Goal: Information Seeking & Learning: Learn about a topic

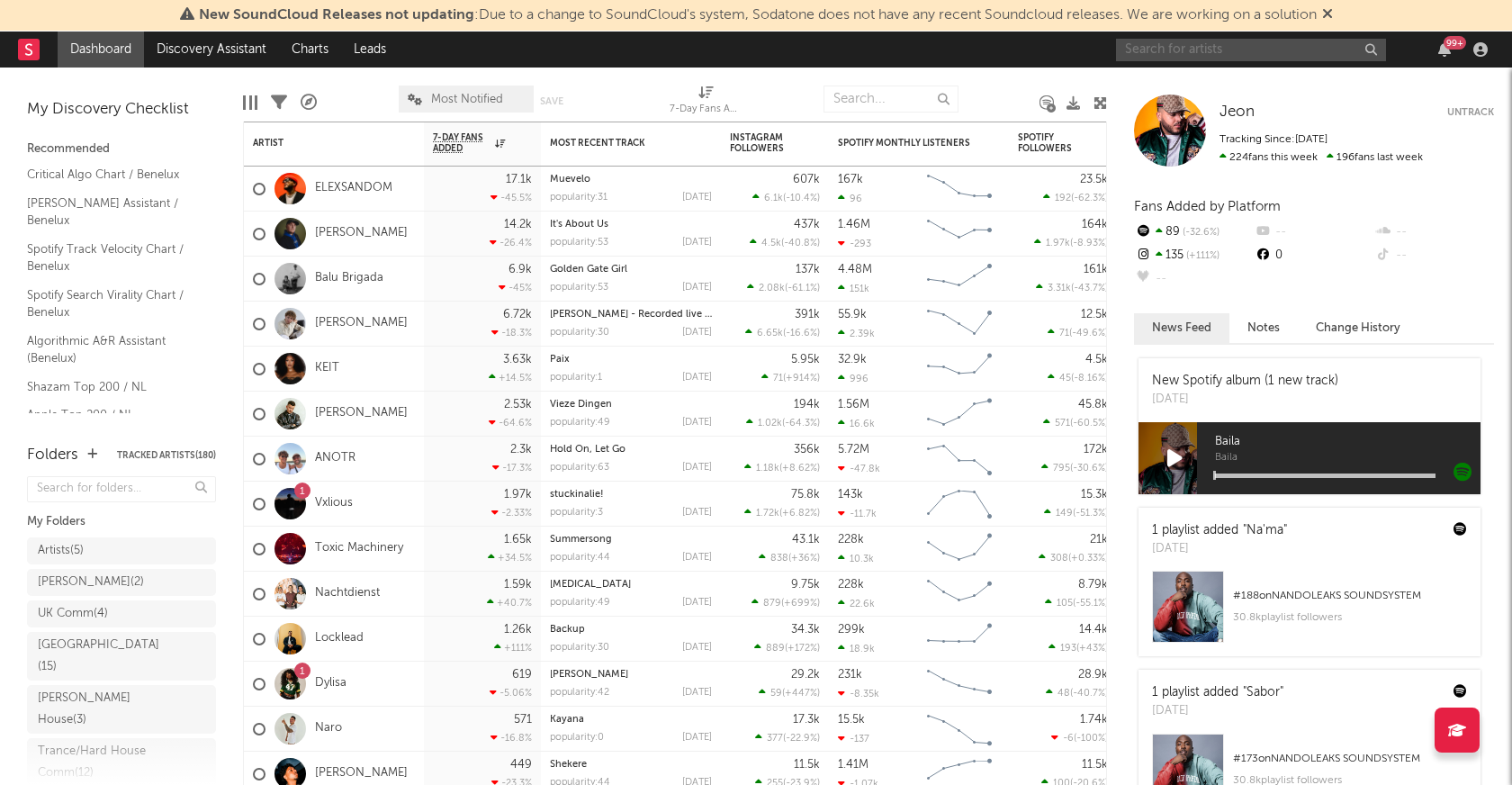
click at [1178, 47] on input "text" at bounding box center [1251, 50] width 270 height 23
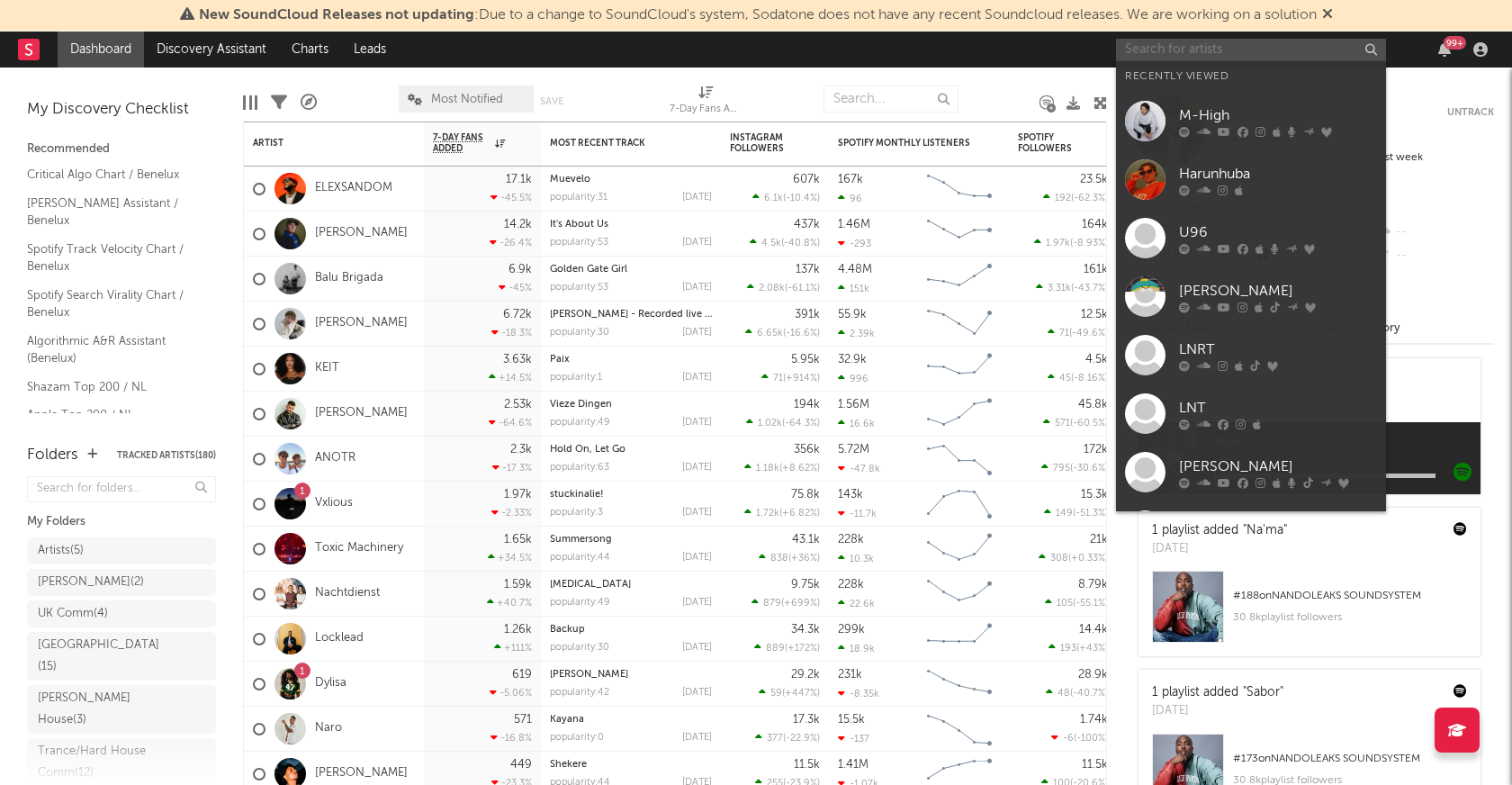
paste input "[URL][DOMAIN_NAME]"
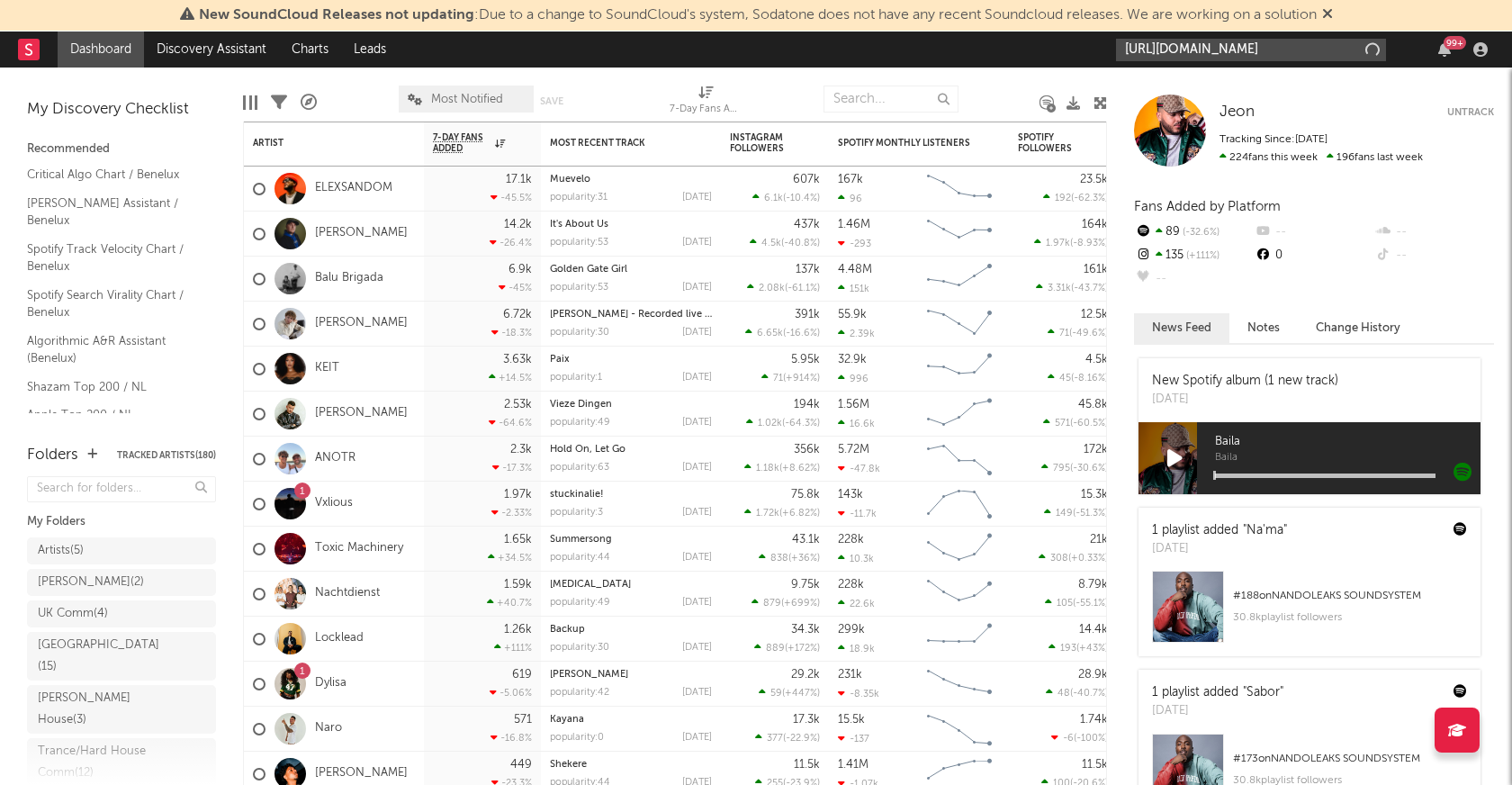
scroll to position [0, 315]
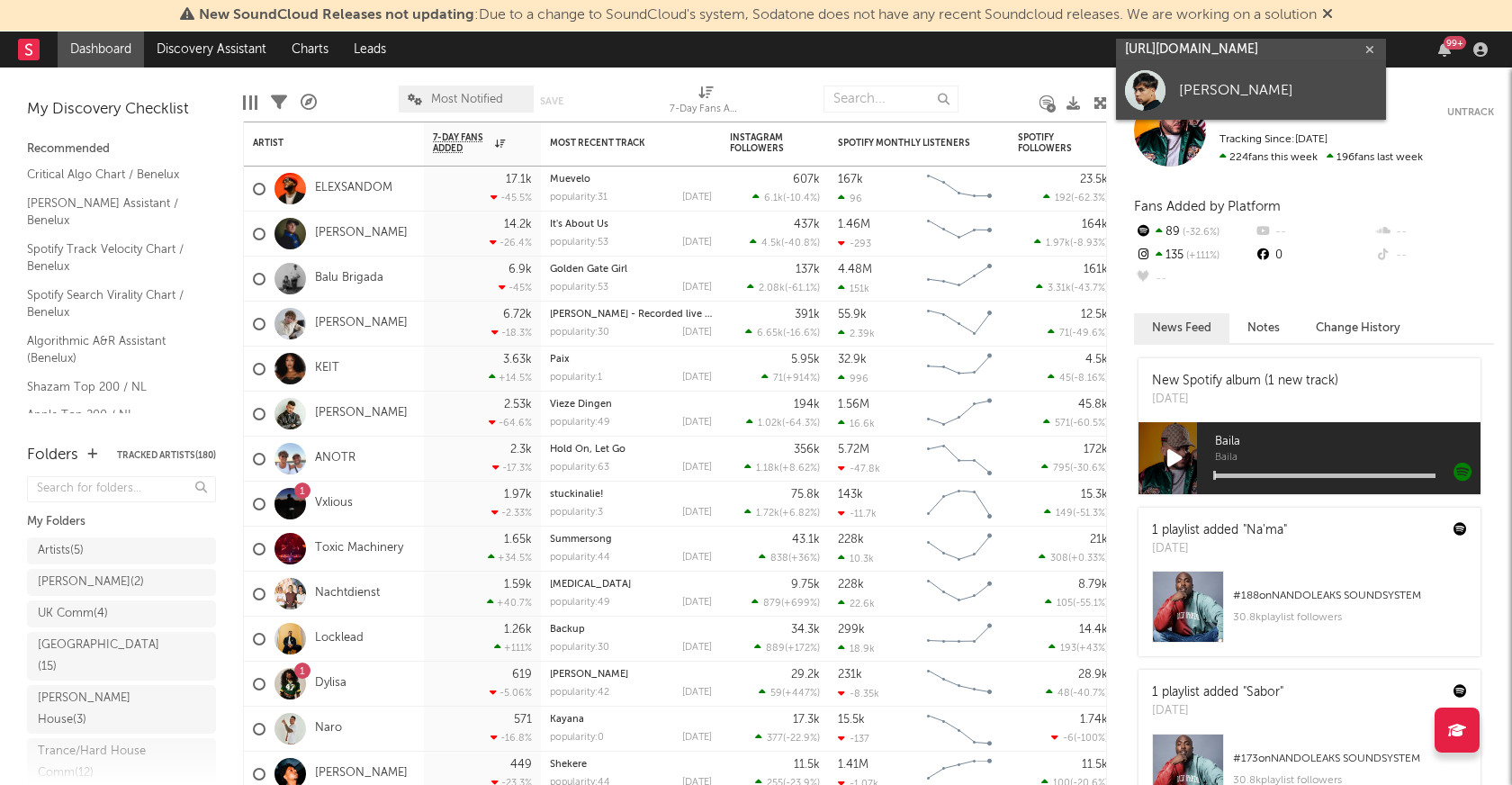
type input "[URL][DOMAIN_NAME]"
click at [1177, 97] on link "[PERSON_NAME]" at bounding box center [1251, 90] width 270 height 59
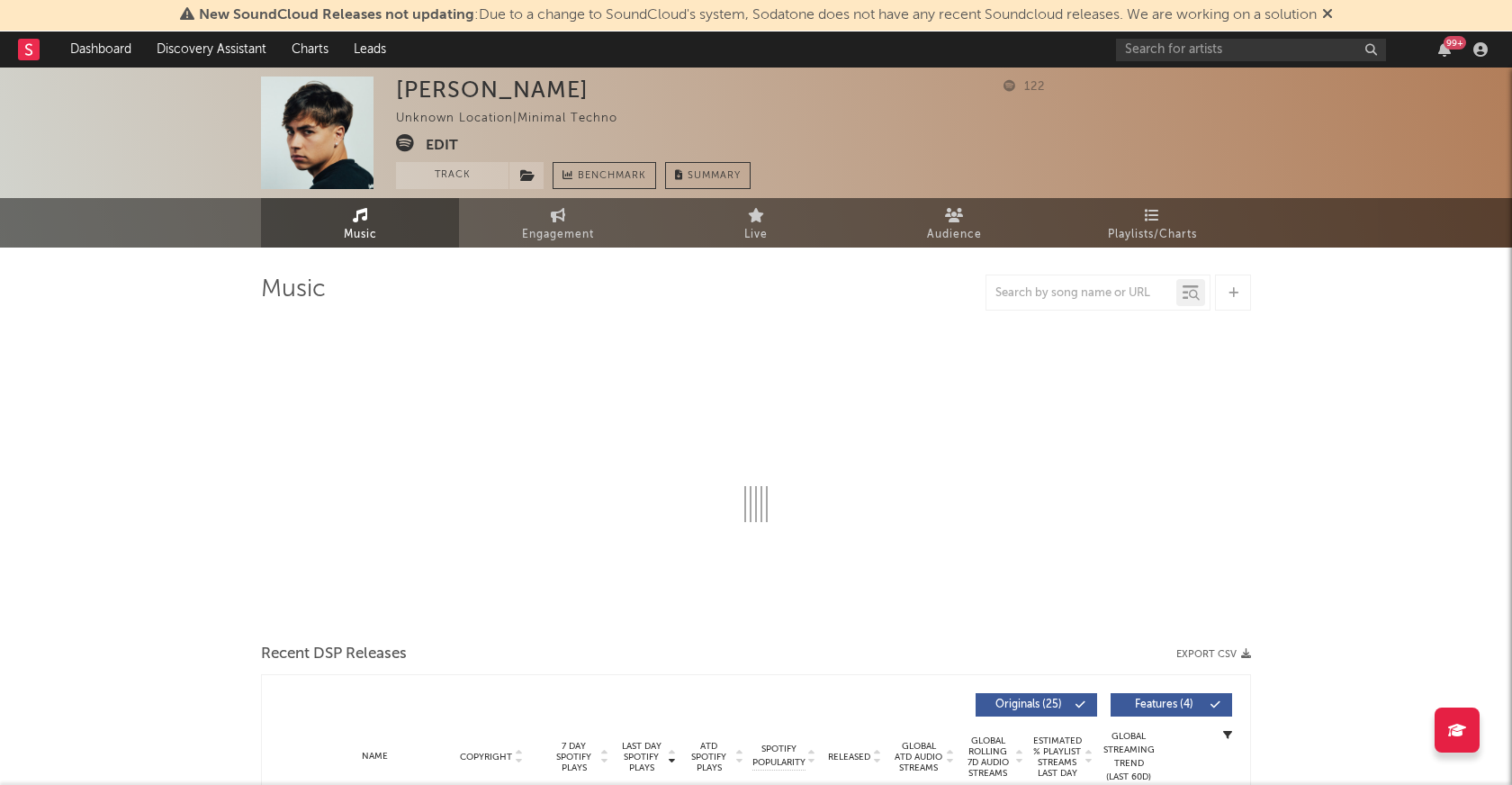
select select "1w"
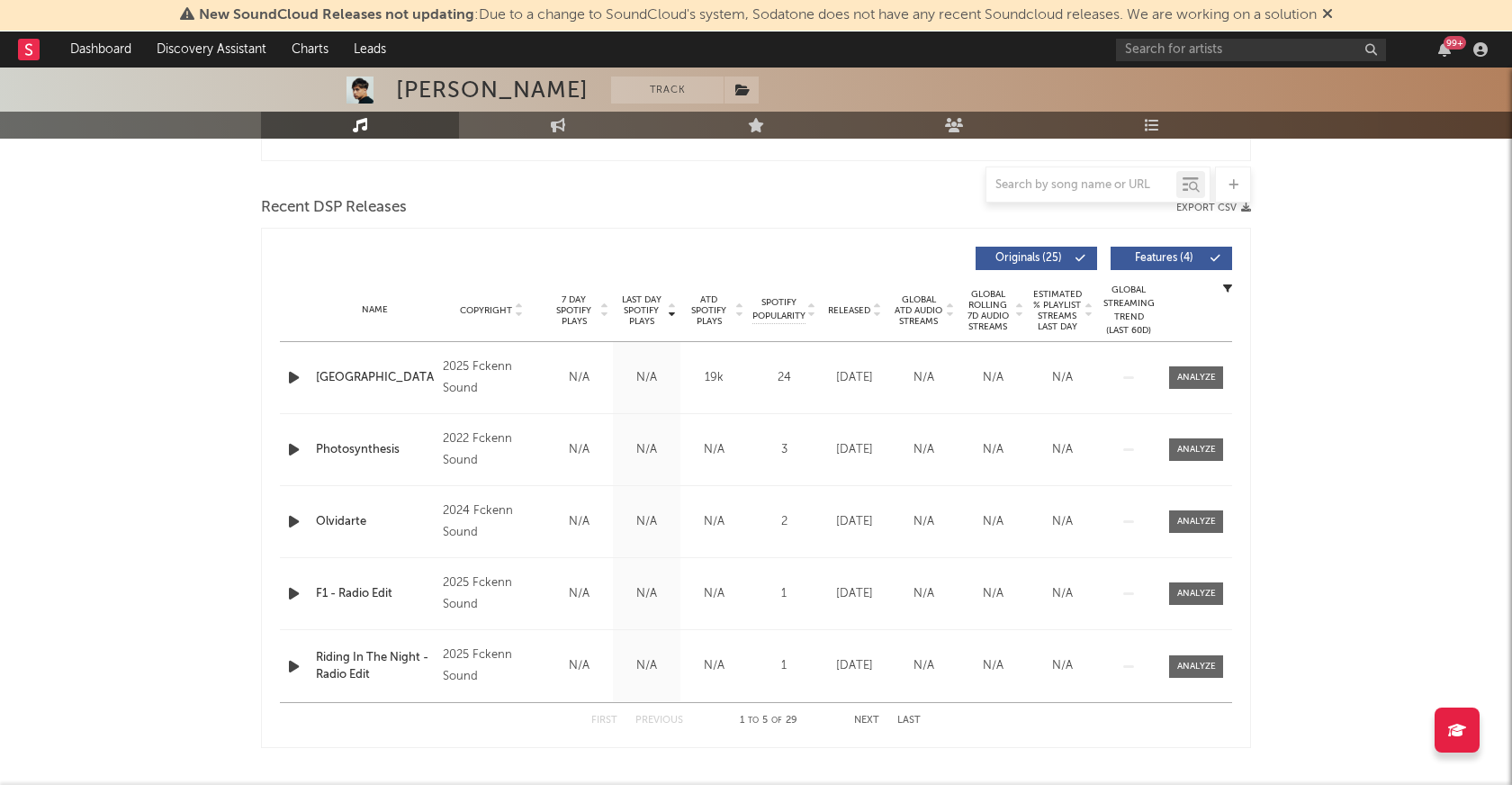
scroll to position [635, 0]
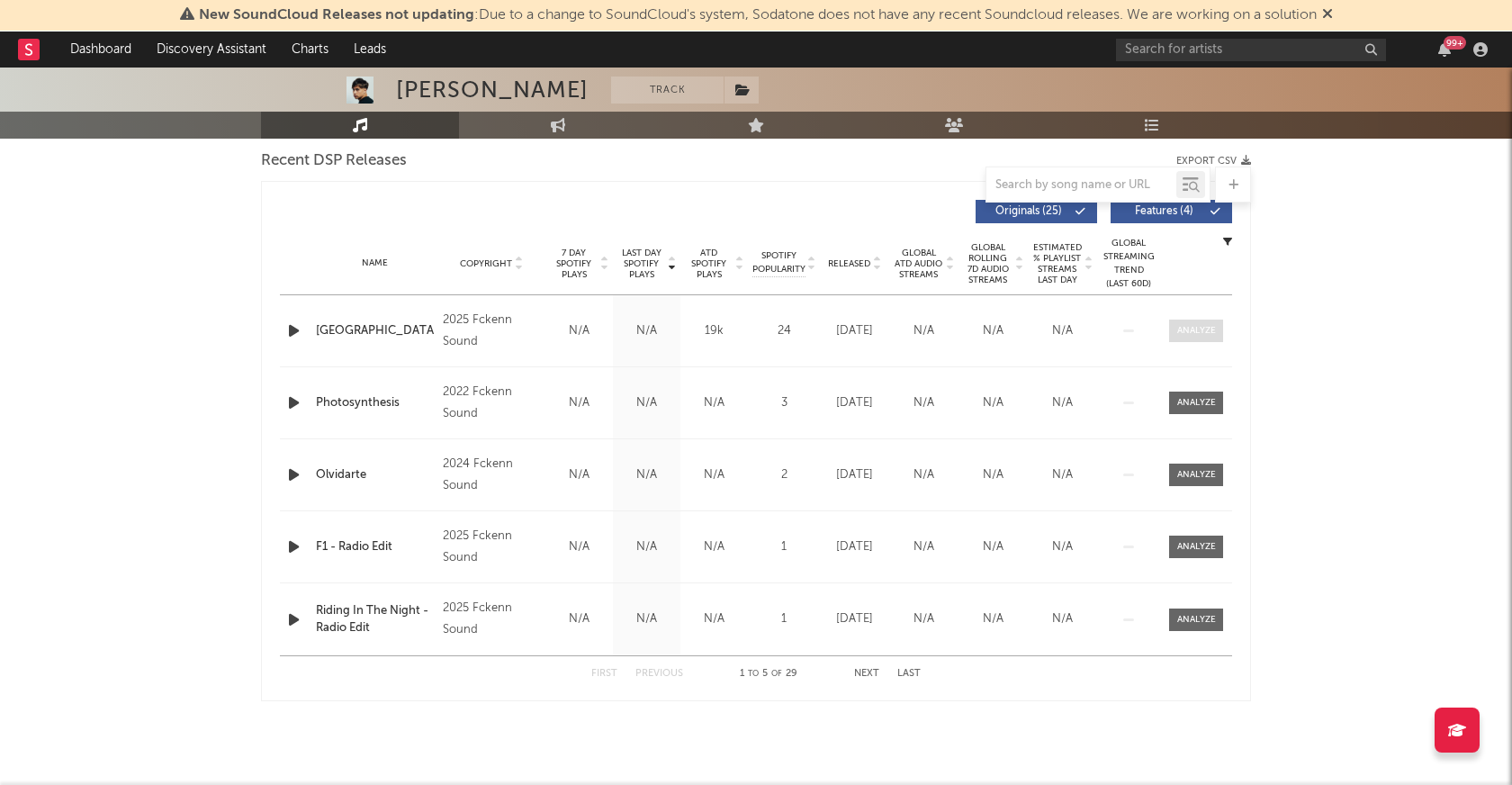
click at [1188, 329] on div at bounding box center [1196, 330] width 39 height 14
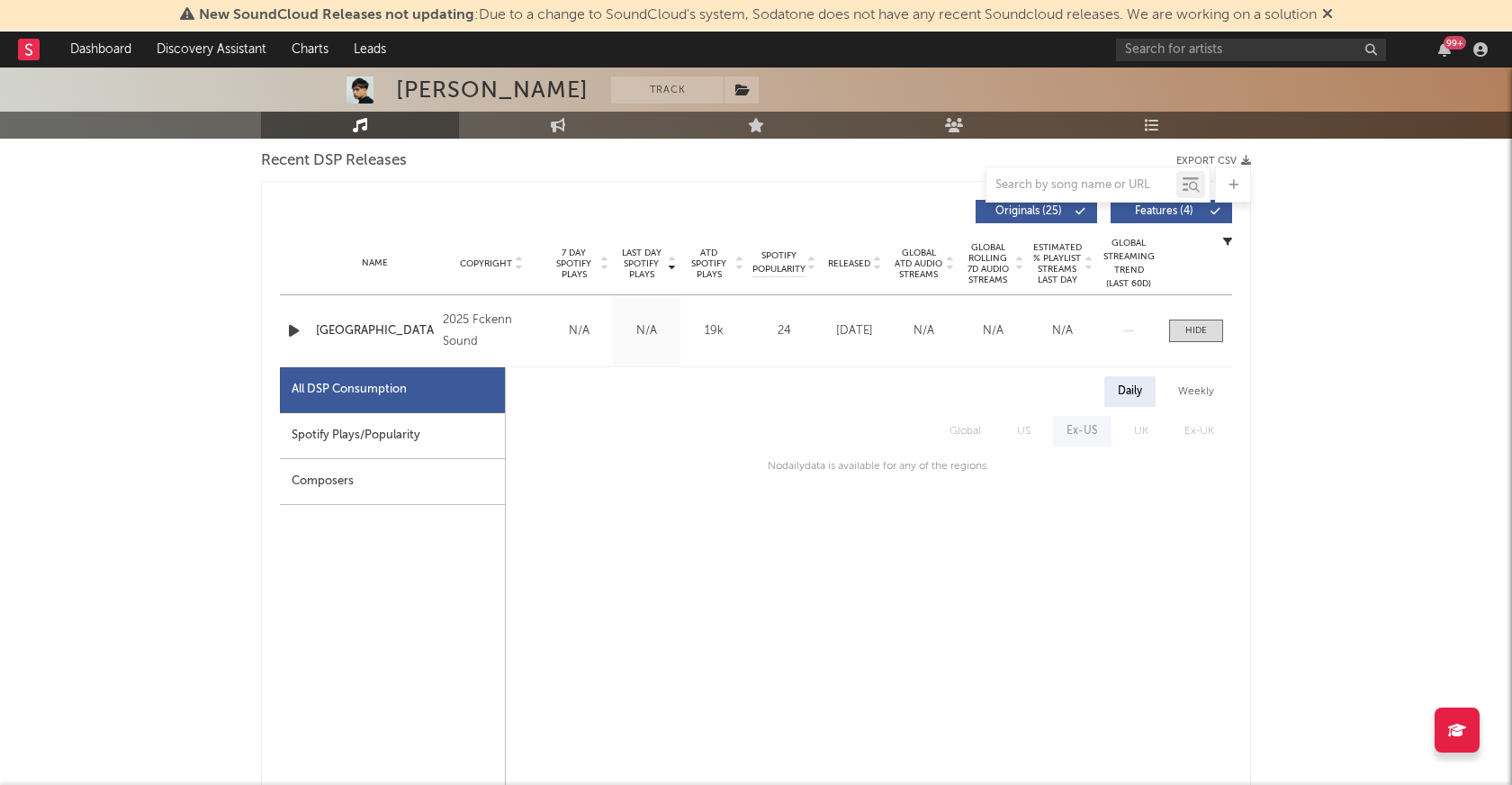
click at [293, 331] on icon "button" at bounding box center [294, 330] width 19 height 23
click at [732, 762] on div at bounding box center [756, 762] width 225 height 5
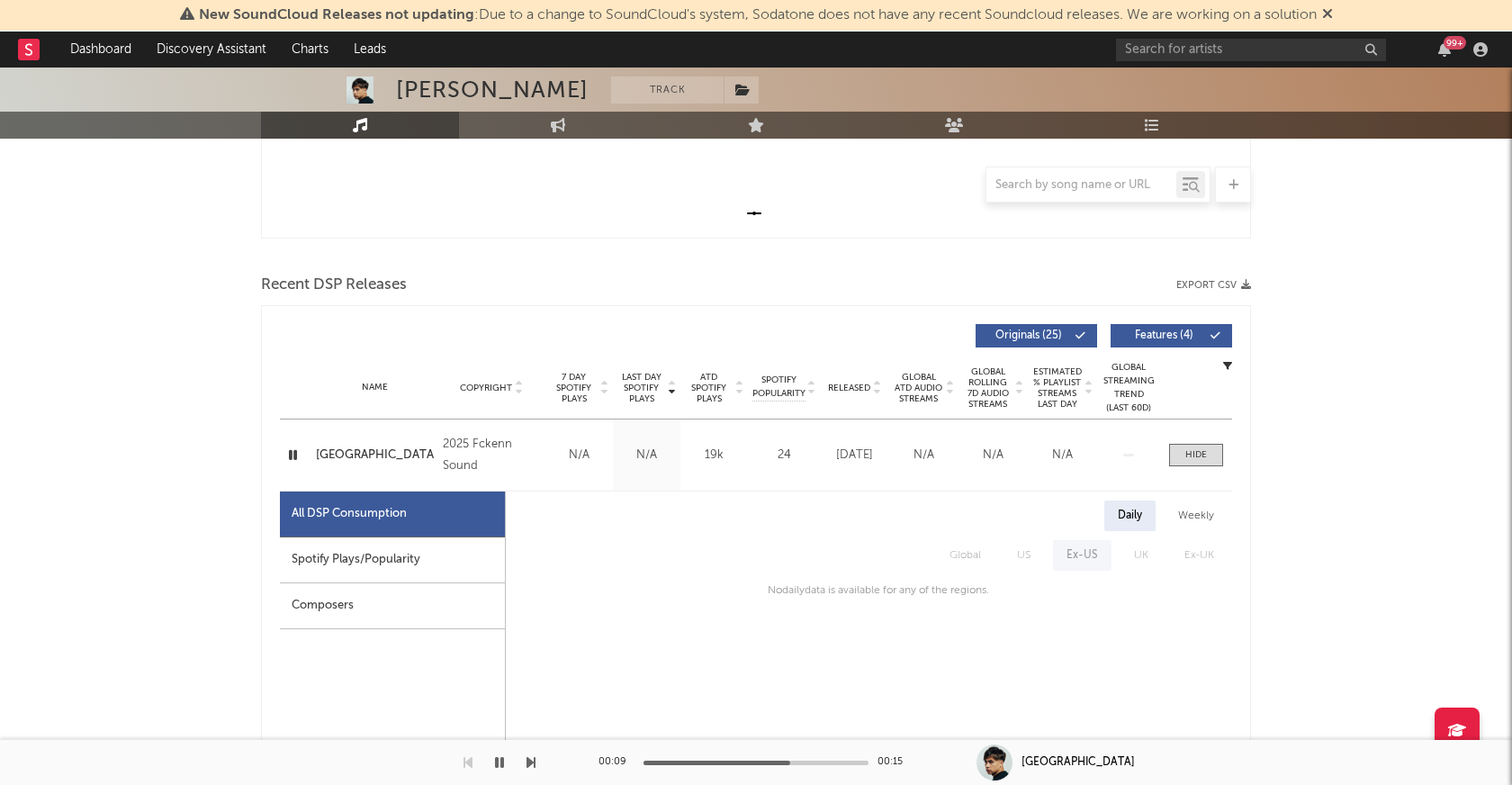
scroll to position [594, 0]
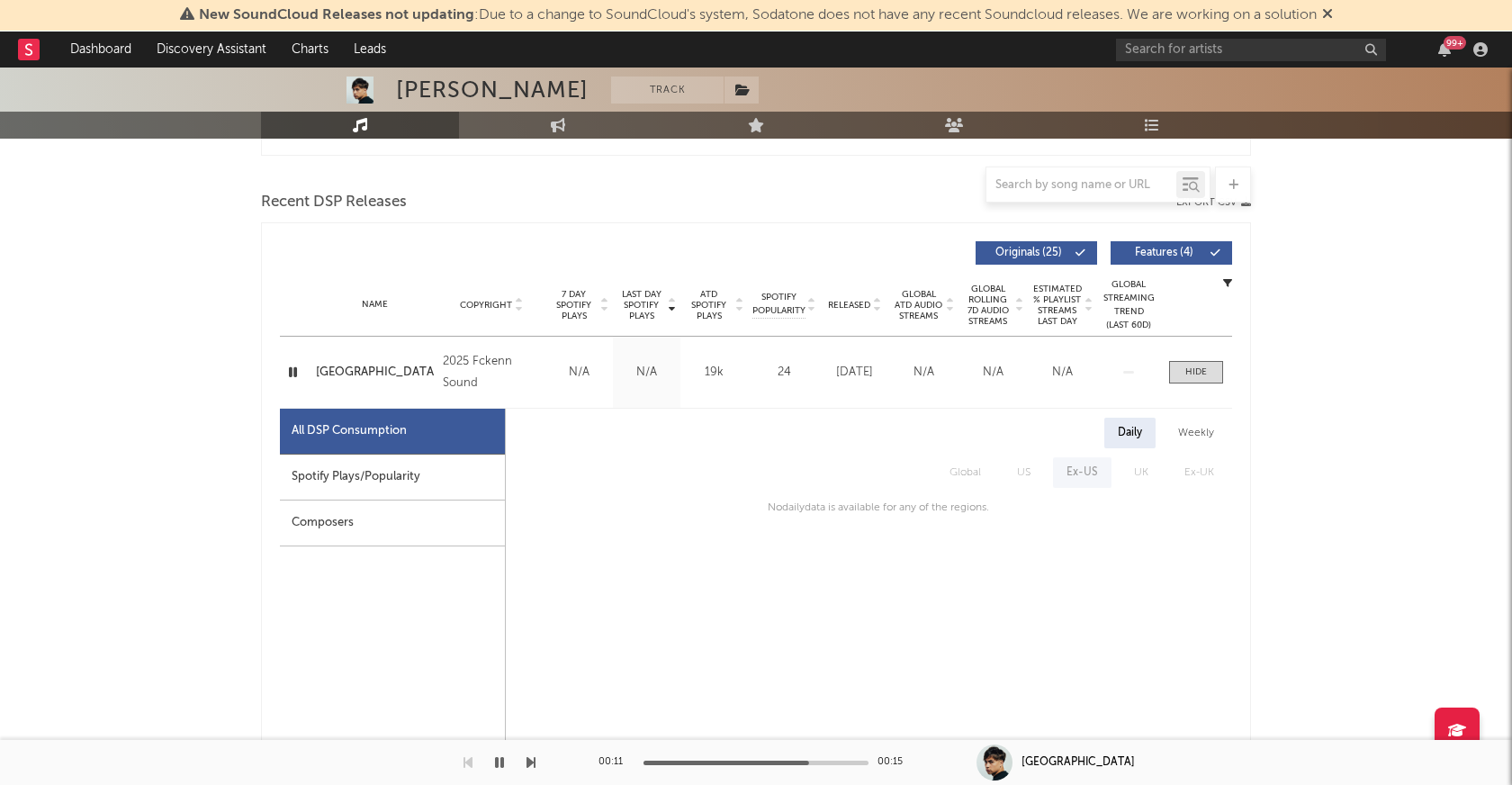
click at [295, 375] on icon "button" at bounding box center [293, 372] width 17 height 23
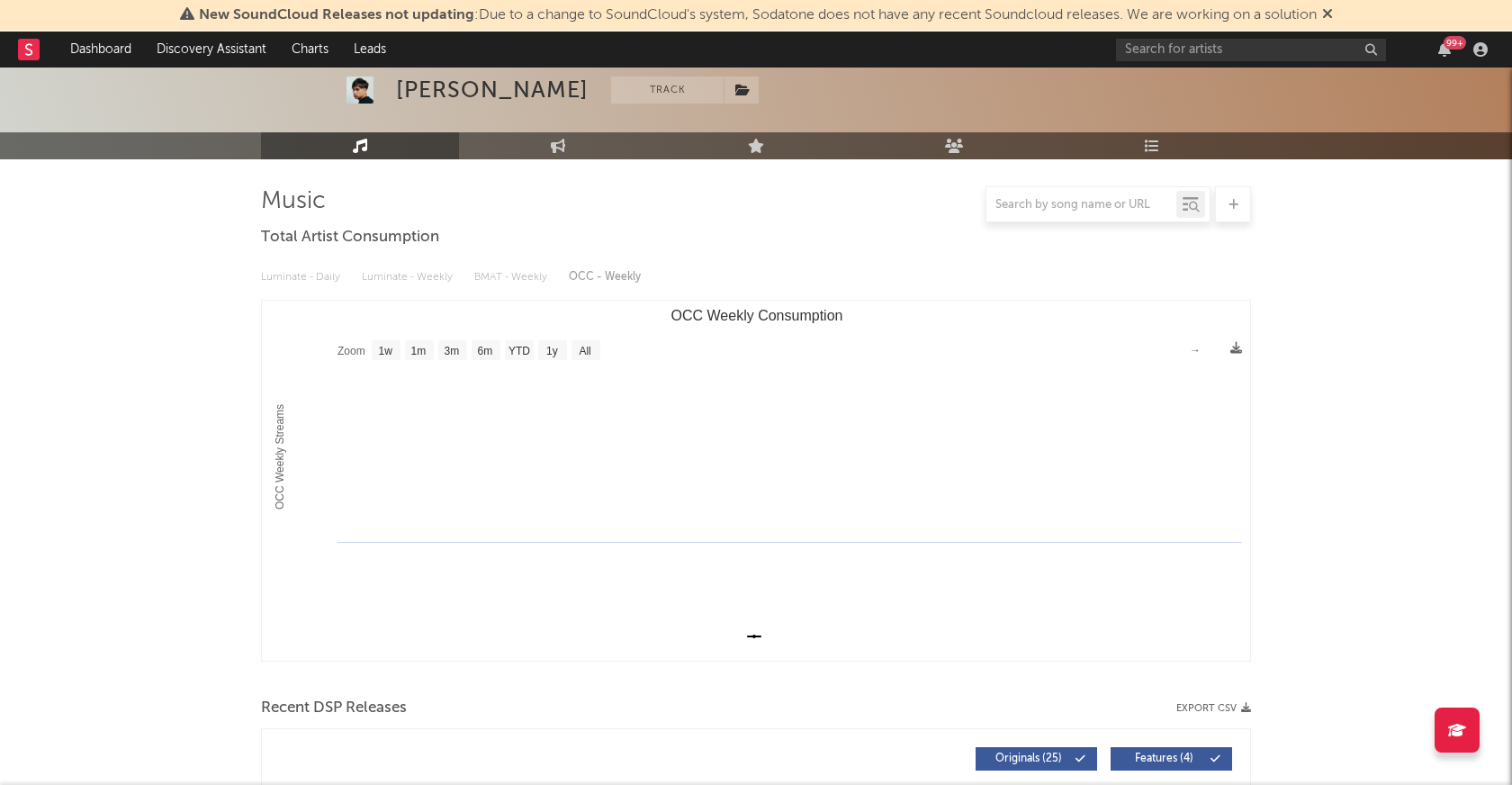
scroll to position [0, 0]
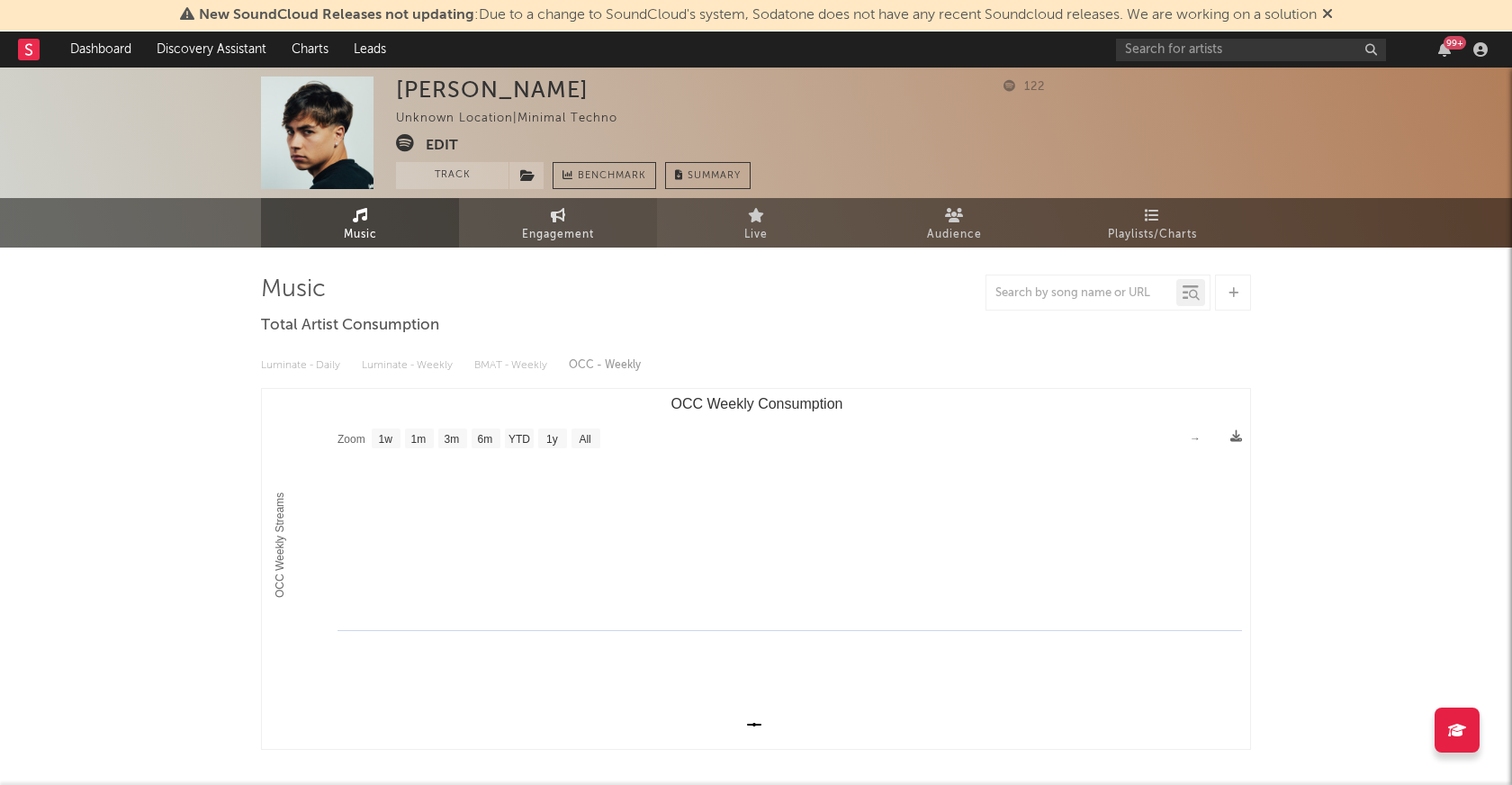
click at [538, 229] on span "Engagement" at bounding box center [557, 235] width 72 height 22
select select "1w"
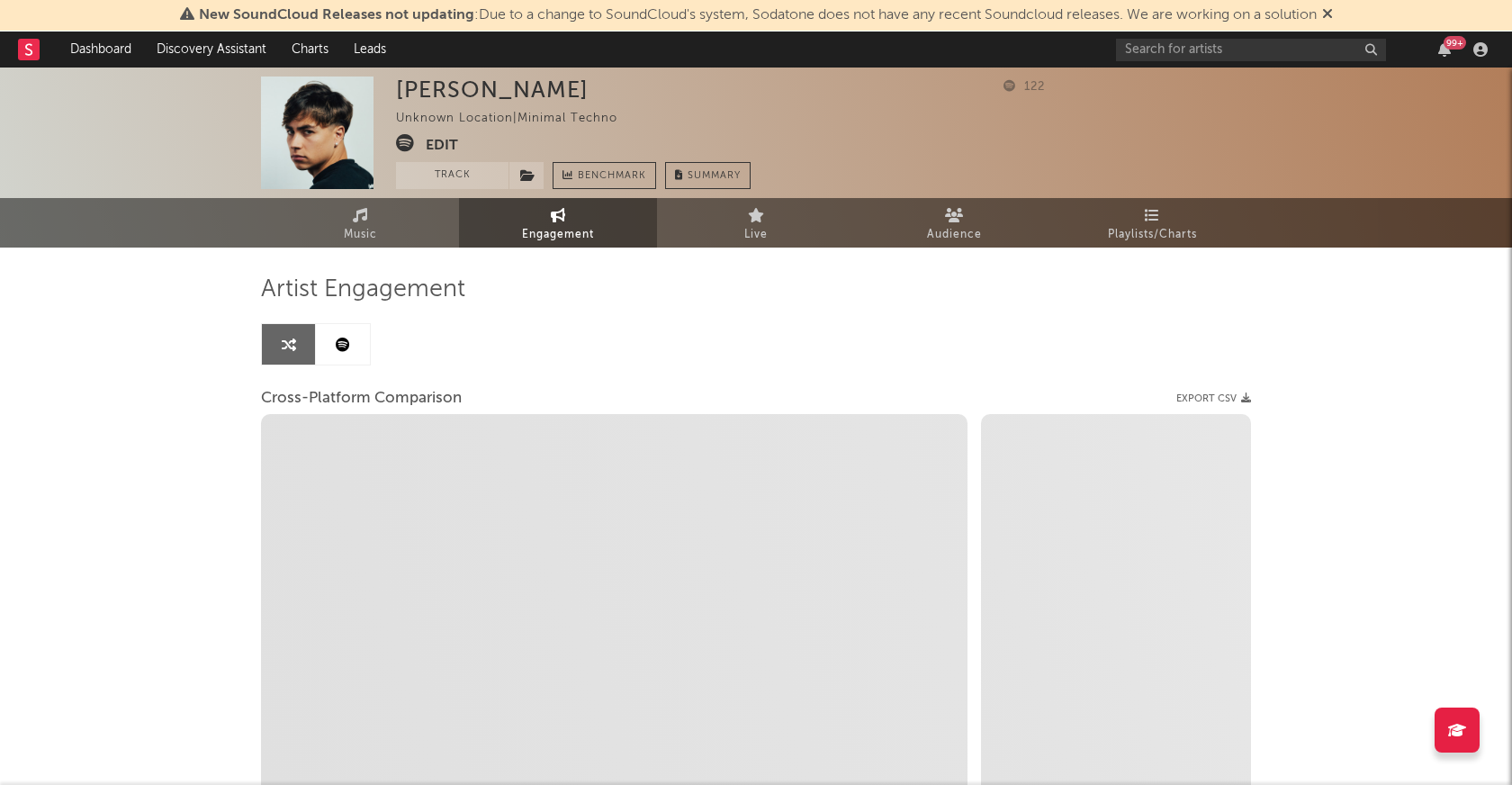
select select "1m"
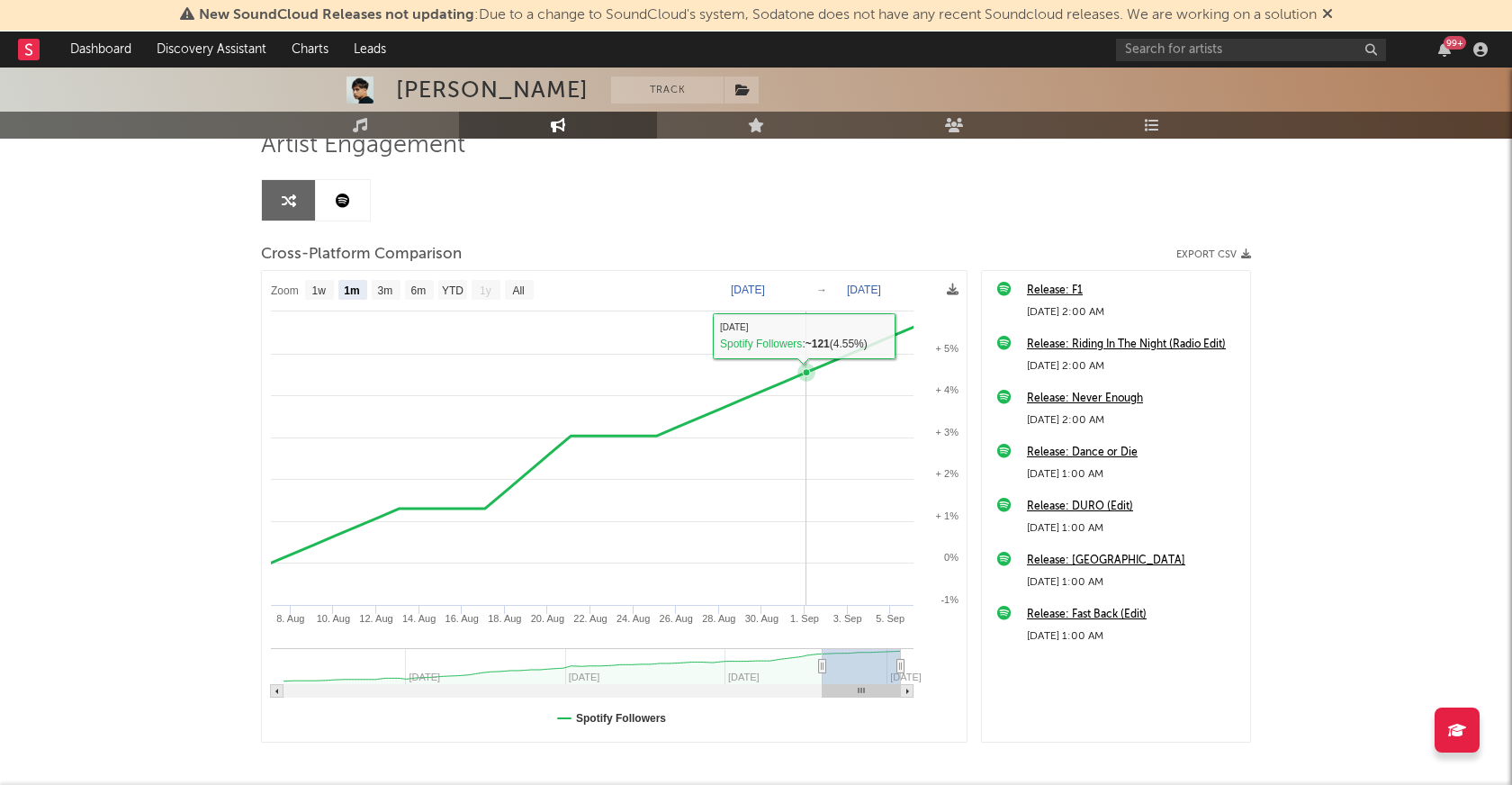
scroll to position [226, 0]
